Goal: Information Seeking & Learning: Learn about a topic

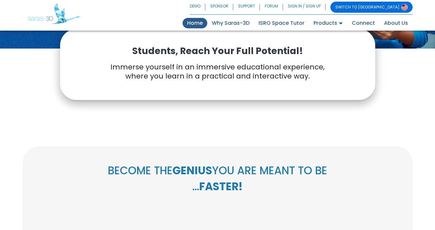
scroll to position [156, 0]
click at [392, 23] on link "About Us" at bounding box center [396, 23] width 33 height 10
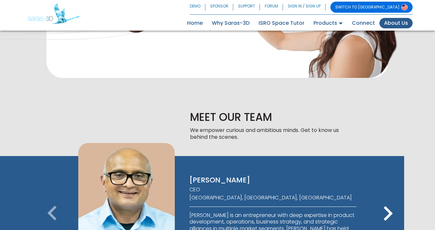
scroll to position [345, 0]
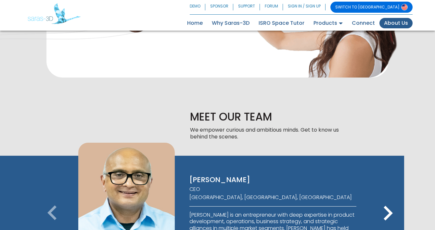
click at [385, 198] on icon "keyboard_arrow_right" at bounding box center [388, 212] width 29 height 29
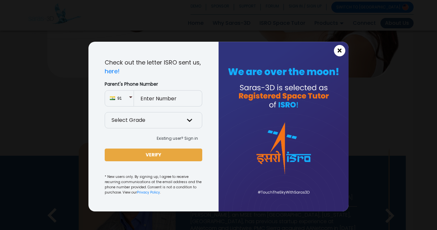
click at [341, 52] on span "×" at bounding box center [340, 50] width 6 height 8
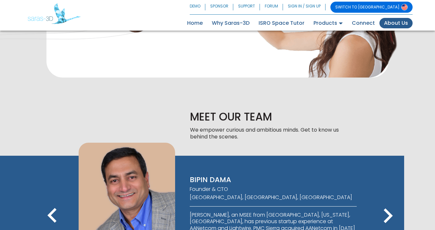
click at [389, 201] on icon "keyboard_arrow_right" at bounding box center [388, 215] width 29 height 29
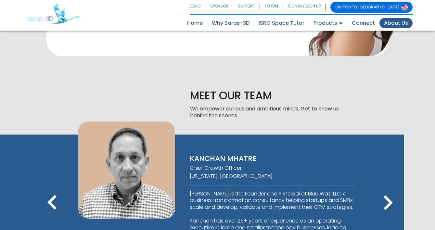
scroll to position [368, 0]
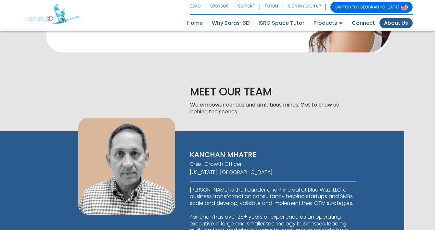
scroll to position [364, 0]
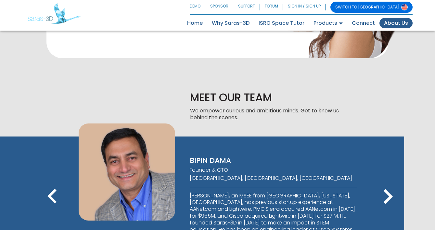
click at [382, 182] on icon "keyboard_arrow_right" at bounding box center [388, 196] width 29 height 29
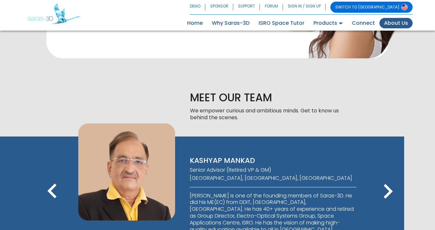
click at [386, 177] on icon "keyboard_arrow_right" at bounding box center [388, 191] width 29 height 29
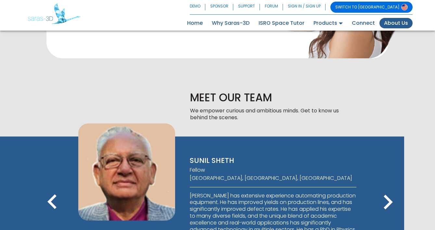
click at [395, 187] on icon "keyboard_arrow_right" at bounding box center [388, 201] width 29 height 29
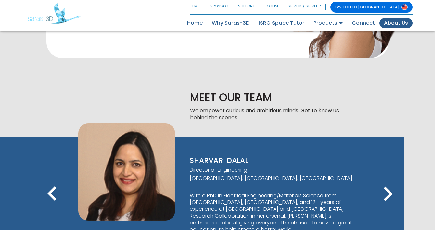
click at [389, 179] on icon "keyboard_arrow_right" at bounding box center [388, 193] width 29 height 29
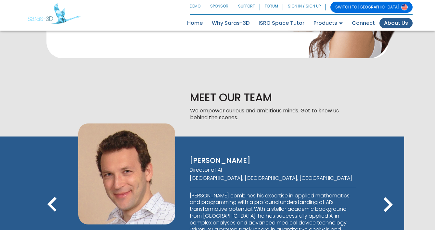
click at [389, 190] on icon "keyboard_arrow_right" at bounding box center [388, 204] width 29 height 29
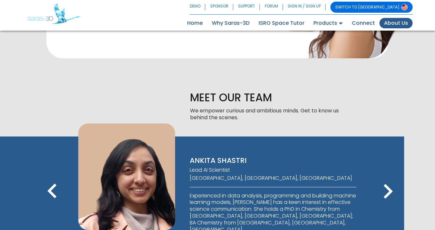
click at [389, 177] on icon "keyboard_arrow_right" at bounding box center [388, 191] width 29 height 29
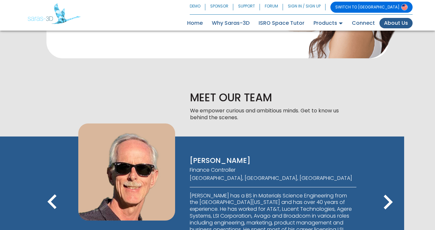
click at [387, 187] on icon "keyboard_arrow_right" at bounding box center [388, 201] width 29 height 29
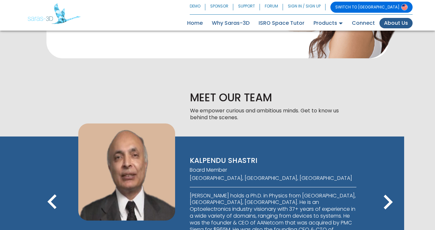
click at [386, 187] on icon "keyboard_arrow_right" at bounding box center [388, 201] width 29 height 29
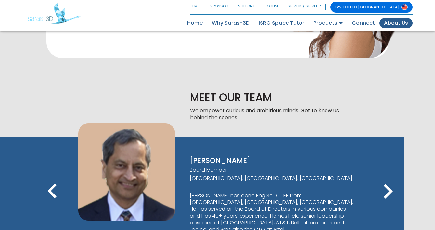
click at [50, 177] on icon "keyboard_arrow_left" at bounding box center [52, 191] width 29 height 29
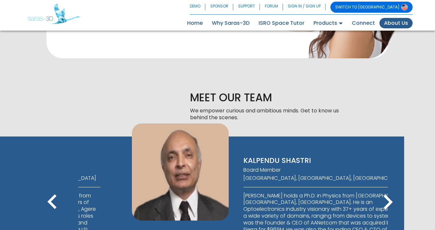
drag, startPoint x: 192, startPoint y: 78, endPoint x: 236, endPoint y: 77, distance: 44.2
click at [244, 156] on p "KALPENDU SHASTRI" at bounding box center [327, 160] width 167 height 9
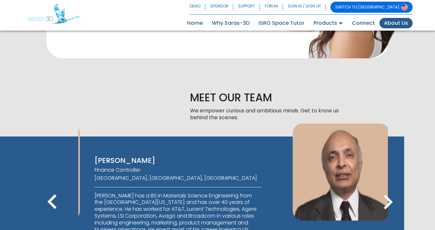
drag, startPoint x: 286, startPoint y: 88, endPoint x: 54, endPoint y: 102, distance: 232.3
click at [54, 136] on div "[PERSON_NAME] CEO [GEOGRAPHIC_DATA], [GEOGRAPHIC_DATA], [GEOGRAPHIC_DATA] [PERS…" at bounding box center [202, 203] width 372 height 135
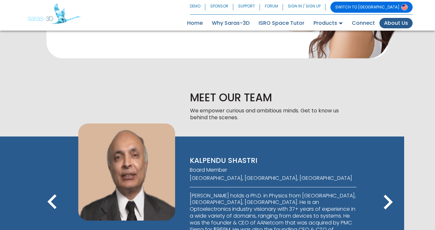
click at [200, 156] on p "KALPENDU SHASTRI" at bounding box center [273, 160] width 167 height 9
click at [386, 187] on icon "keyboard_arrow_right" at bounding box center [388, 201] width 29 height 29
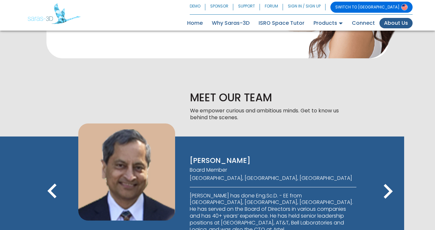
click at [382, 177] on icon "keyboard_arrow_right" at bounding box center [388, 191] width 29 height 29
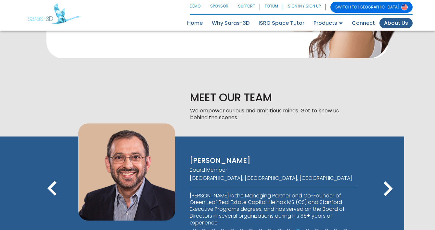
click at [382, 174] on icon "keyboard_arrow_right" at bounding box center [388, 188] width 29 height 29
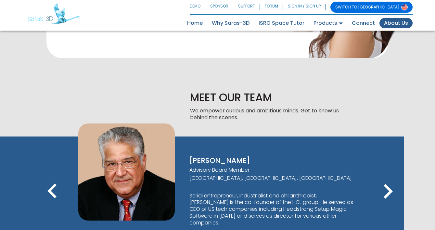
click at [382, 177] on icon "keyboard_arrow_right" at bounding box center [388, 191] width 29 height 29
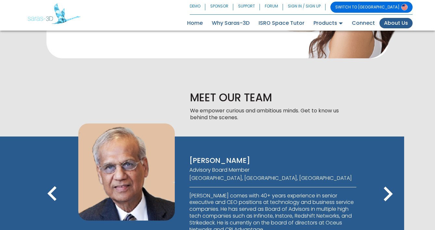
click at [382, 179] on icon "keyboard_arrow_right" at bounding box center [388, 193] width 29 height 29
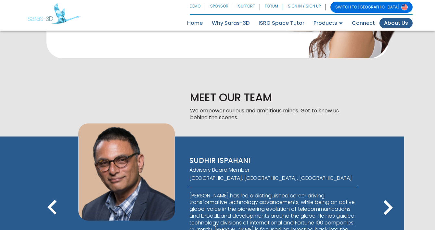
click at [388, 193] on icon "keyboard_arrow_right" at bounding box center [388, 207] width 29 height 29
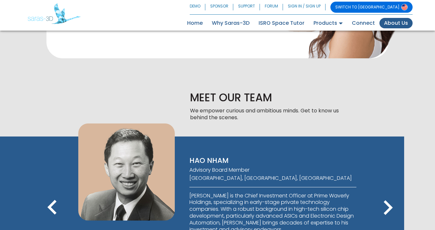
click at [388, 193] on icon "keyboard_arrow_right" at bounding box center [388, 207] width 29 height 29
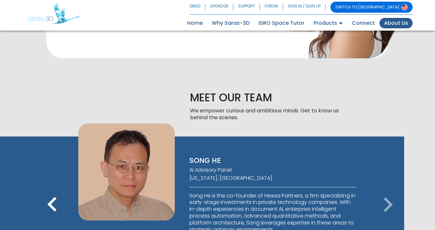
click at [62, 190] on icon "keyboard_arrow_left" at bounding box center [52, 204] width 29 height 29
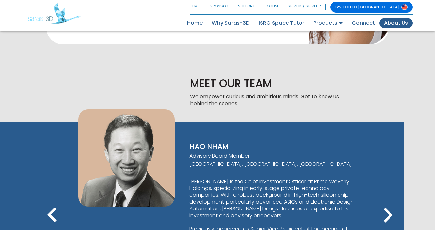
scroll to position [379, 0]
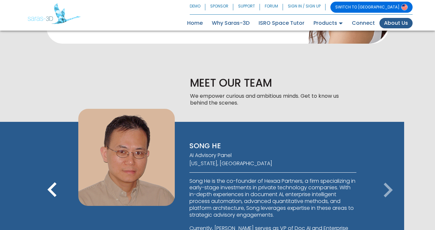
click at [51, 175] on icon "keyboard_arrow_left" at bounding box center [52, 189] width 29 height 29
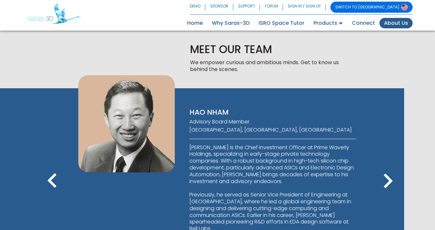
scroll to position [413, 0]
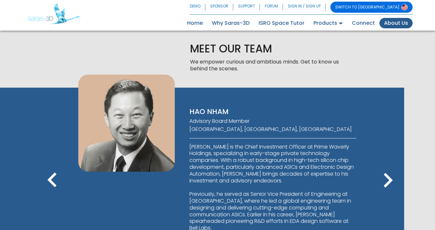
click at [384, 165] on icon "keyboard_arrow_right" at bounding box center [388, 179] width 29 height 29
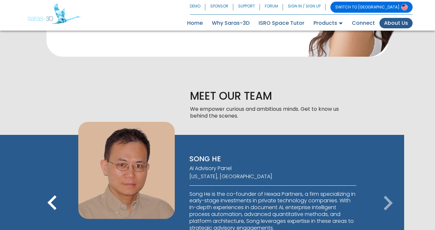
scroll to position [360, 0]
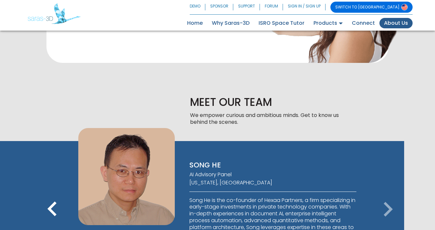
click at [390, 194] on icon "keyboard_arrow_right" at bounding box center [388, 208] width 29 height 29
click at [389, 194] on icon "keyboard_arrow_right" at bounding box center [388, 208] width 29 height 29
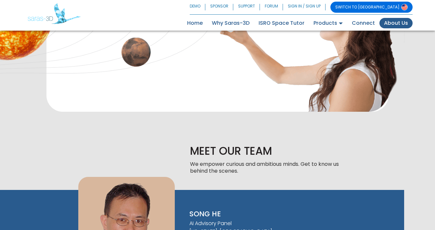
scroll to position [0, 0]
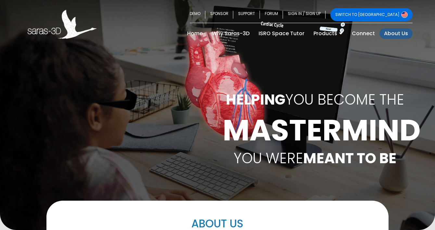
click at [393, 13] on link "SWITCH TO [GEOGRAPHIC_DATA]" at bounding box center [372, 14] width 82 height 13
